Goal: Find specific page/section: Find specific page/section

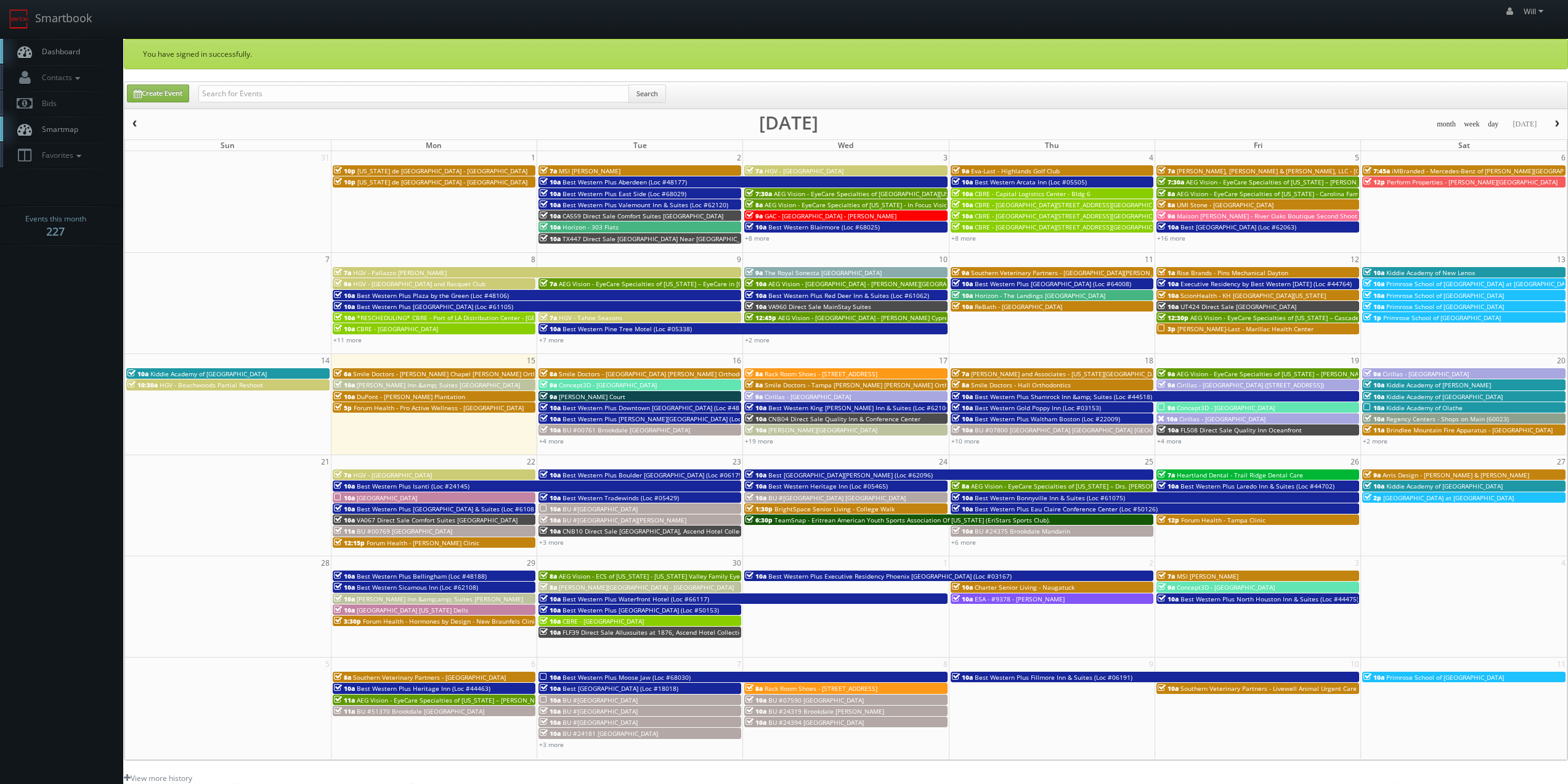
click at [313, 84] on div "Create Event Search" at bounding box center [846, 95] width 1443 height 26
click at [312, 87] on input "text" at bounding box center [414, 93] width 431 height 17
paste input "(08-26-25) Best Western Plus Hotel & Conference Center (Loc #21035) - Only 7 Ro…"
drag, startPoint x: 242, startPoint y: 92, endPoint x: 27, endPoint y: 56, distance: 218.0
click at [27, 56] on body "Smartbook Toggle Side Navigation Toggle Top Navigation Will Will Profile Logout…" at bounding box center [784, 507] width 1568 height 1014
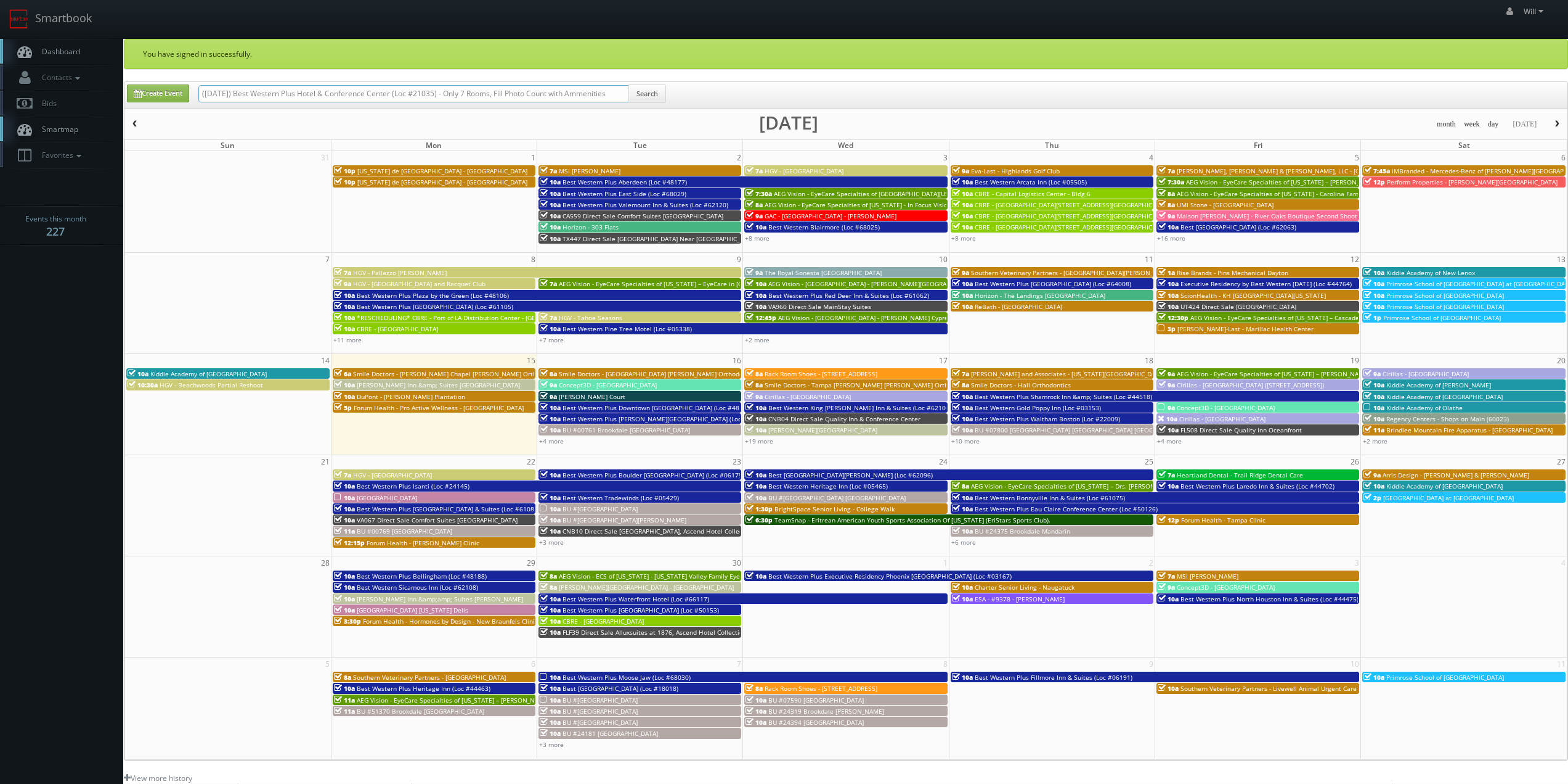
drag, startPoint x: 242, startPoint y: 90, endPoint x: 0, endPoint y: 41, distance: 246.9
click at [0, 41] on body "Smartbook Toggle Side Navigation Toggle Top Navigation Will Will Profile Logout…" at bounding box center [784, 507] width 1568 height 1014
drag, startPoint x: 406, startPoint y: 90, endPoint x: 949, endPoint y: 190, distance: 552.1
click at [946, 188] on div "Create Event Best Western Plus Hotel & Conference Center (Loc #21035) - Only 7 …" at bounding box center [847, 420] width 1445 height 679
type input "Best Western Plus Hotel & Conference Center (Loc #21035"
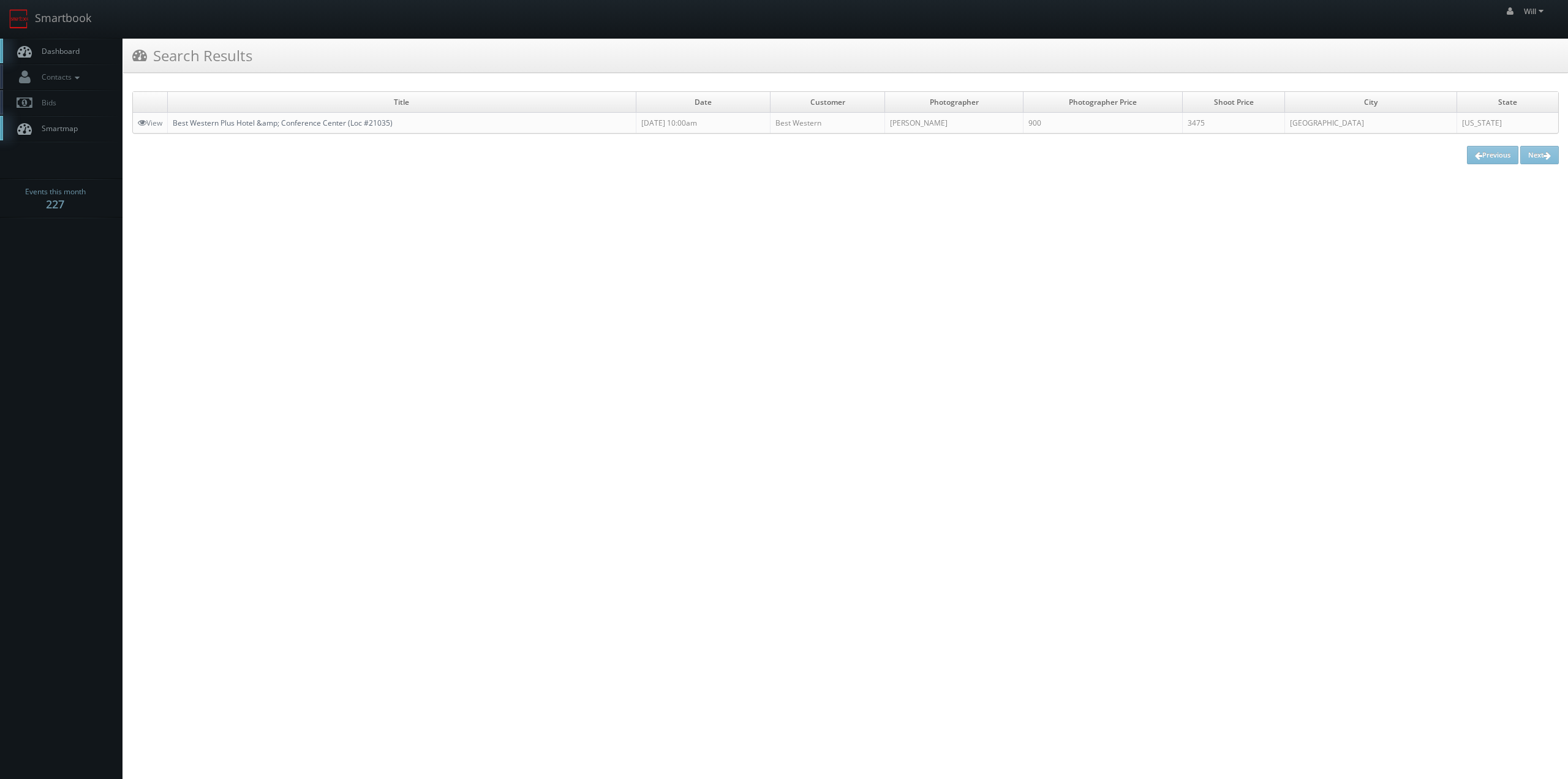
click at [369, 125] on link "Best Western Plus Hotel &amp; Conference Center (Loc #21035)" at bounding box center [282, 123] width 220 height 10
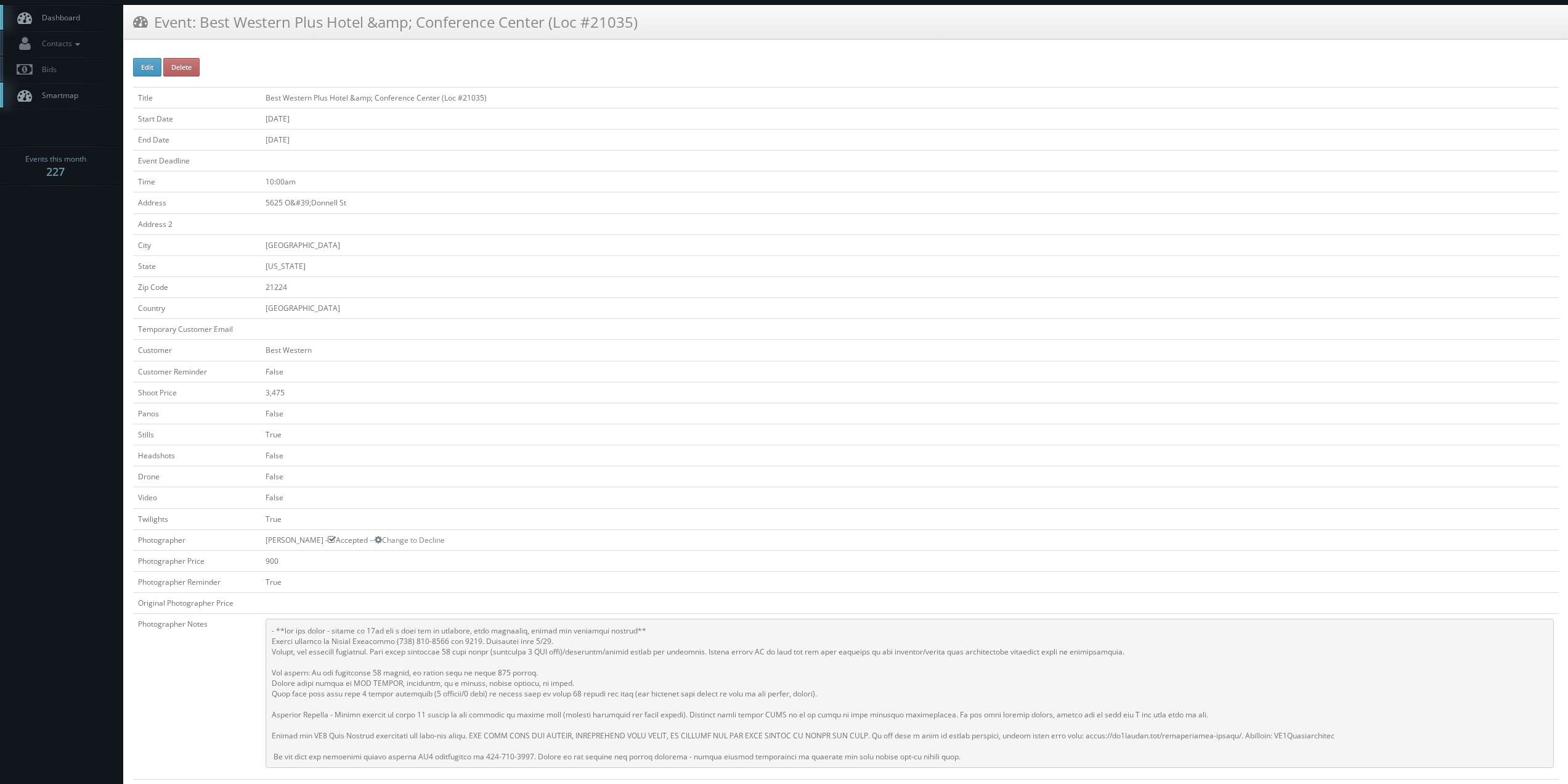
scroll to position [61, 0]
